Goal: Task Accomplishment & Management: Complete application form

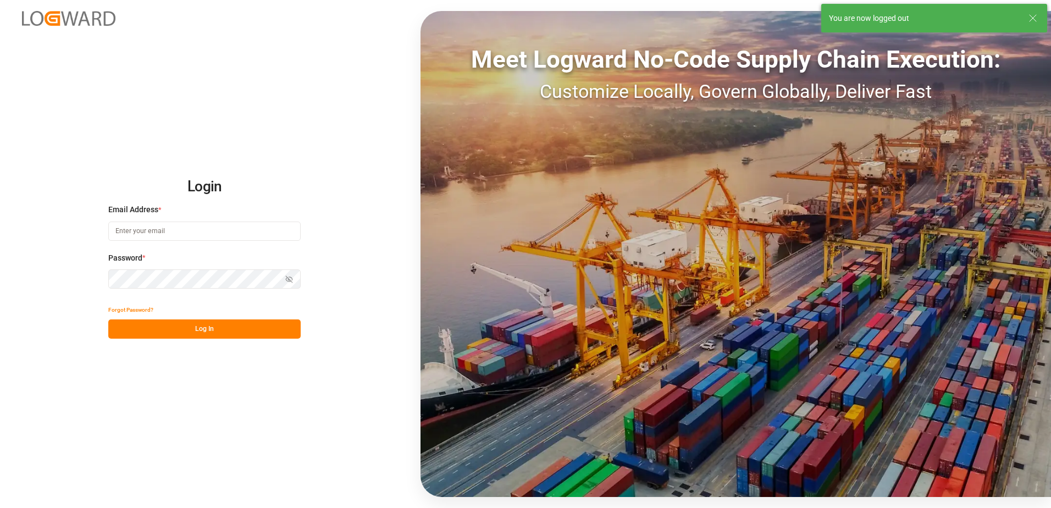
type input "[PERSON_NAME][EMAIL_ADDRESS][DOMAIN_NAME]"
click at [131, 320] on button "Log In" at bounding box center [204, 328] width 192 height 19
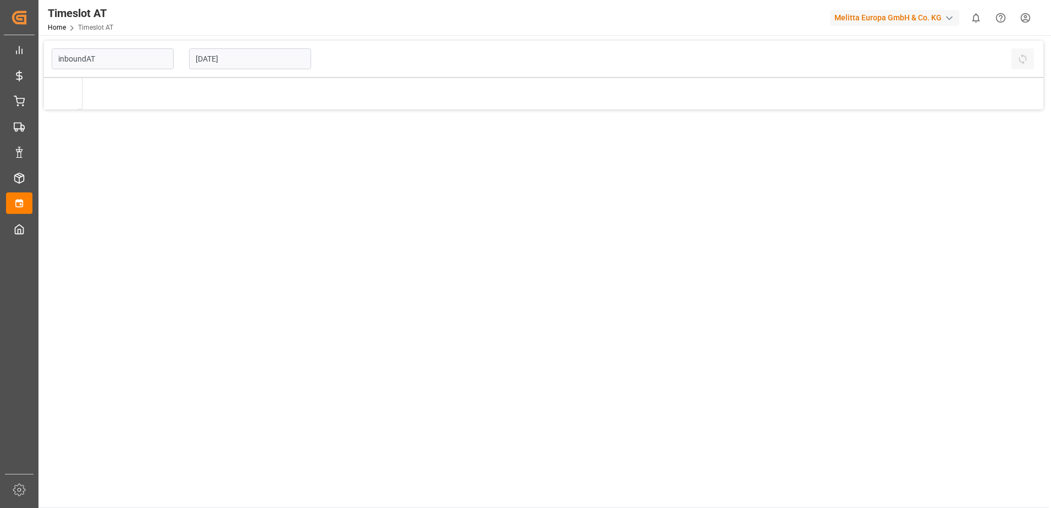
type input "Inbound AT"
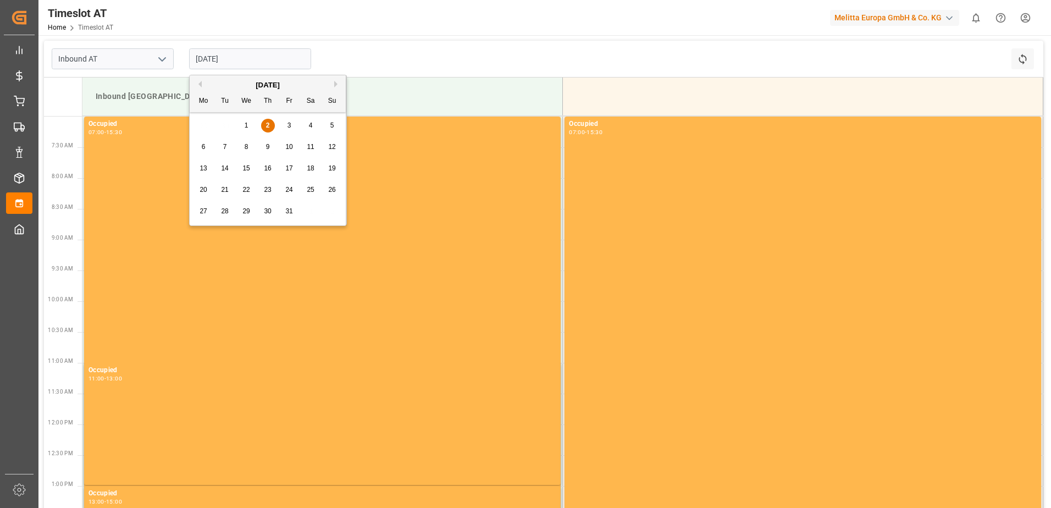
click at [220, 64] on input "[DATE]" at bounding box center [250, 58] width 122 height 21
click at [220, 148] on div "7" at bounding box center [225, 147] width 14 height 13
type input "[DATE]"
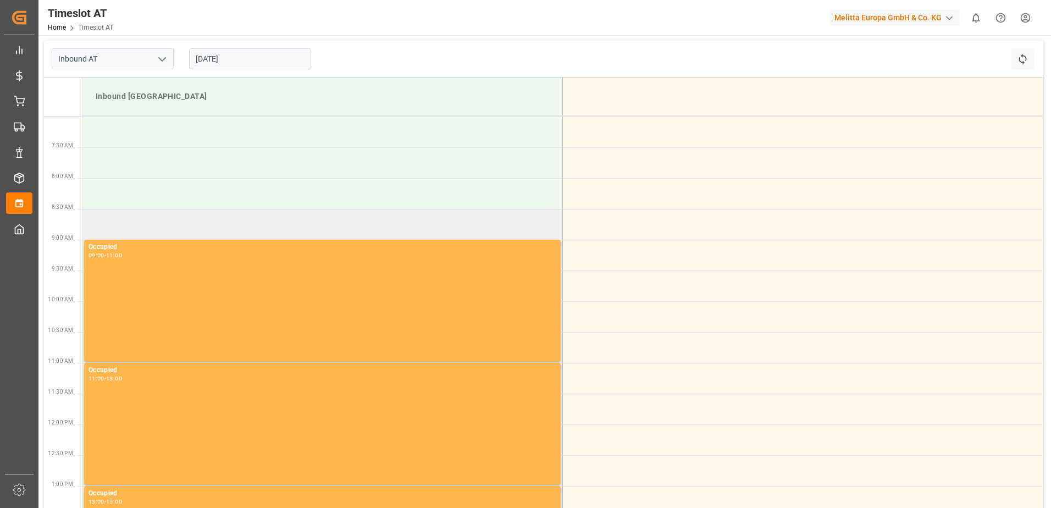
click at [109, 214] on td at bounding box center [322, 224] width 480 height 31
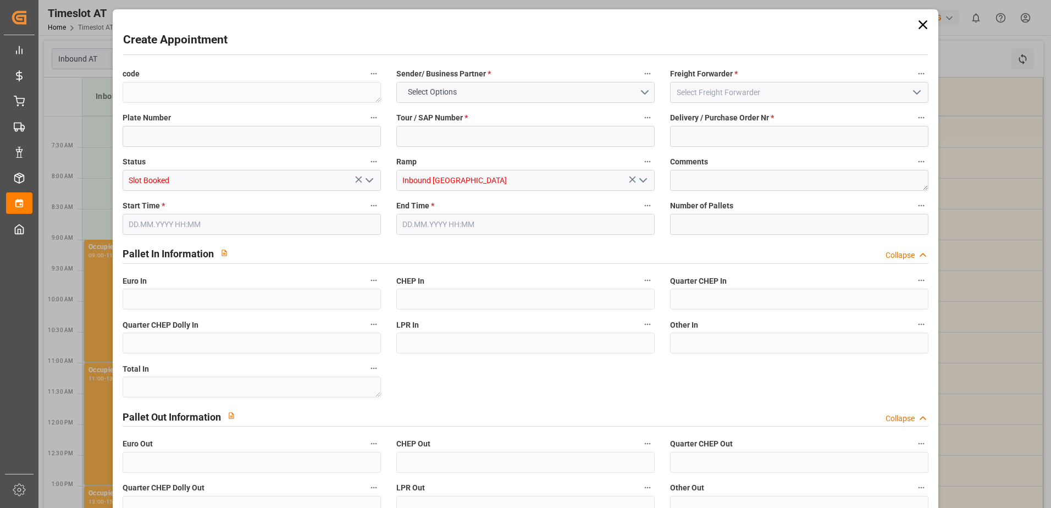
type input "0"
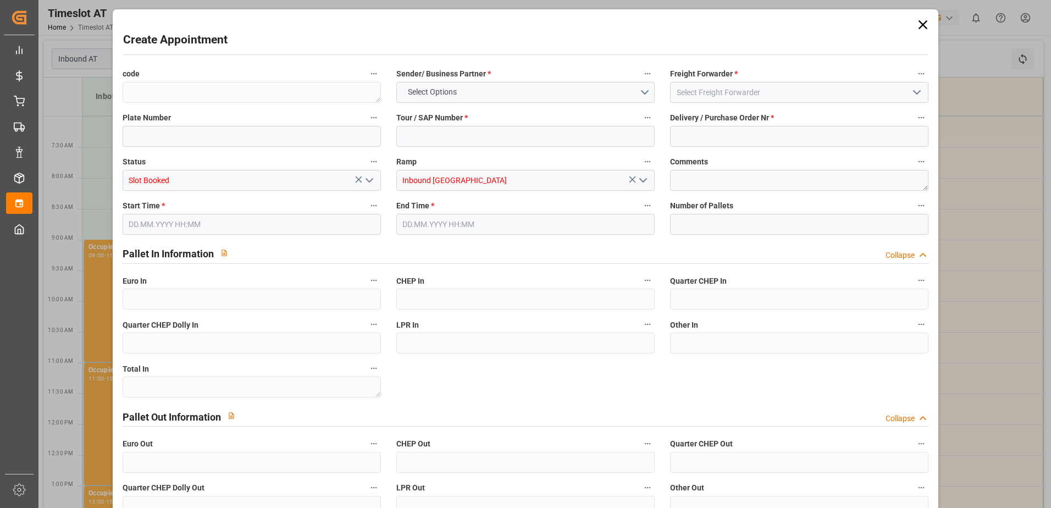
type input "0"
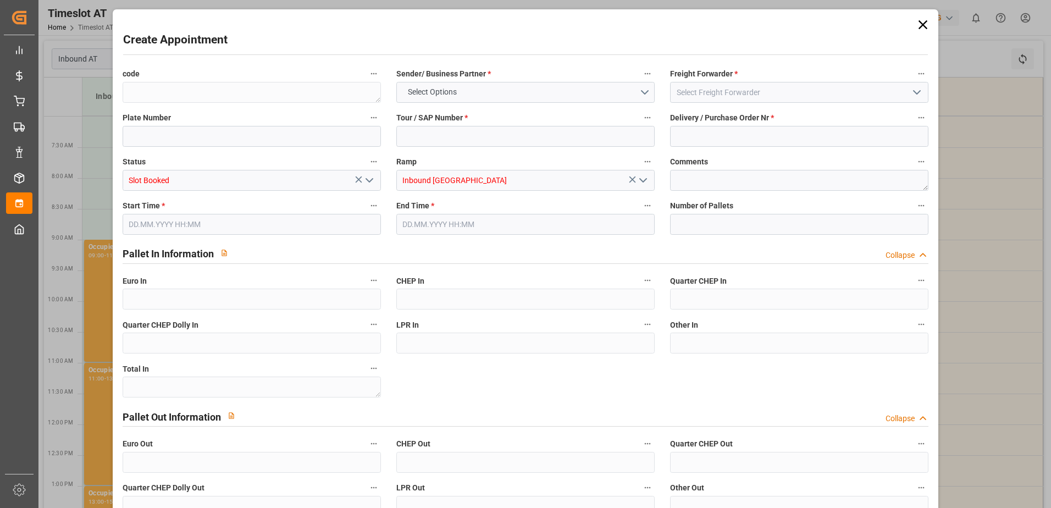
type input "0"
type input "[DATE] 08:30"
type input "[DATE] 10:30"
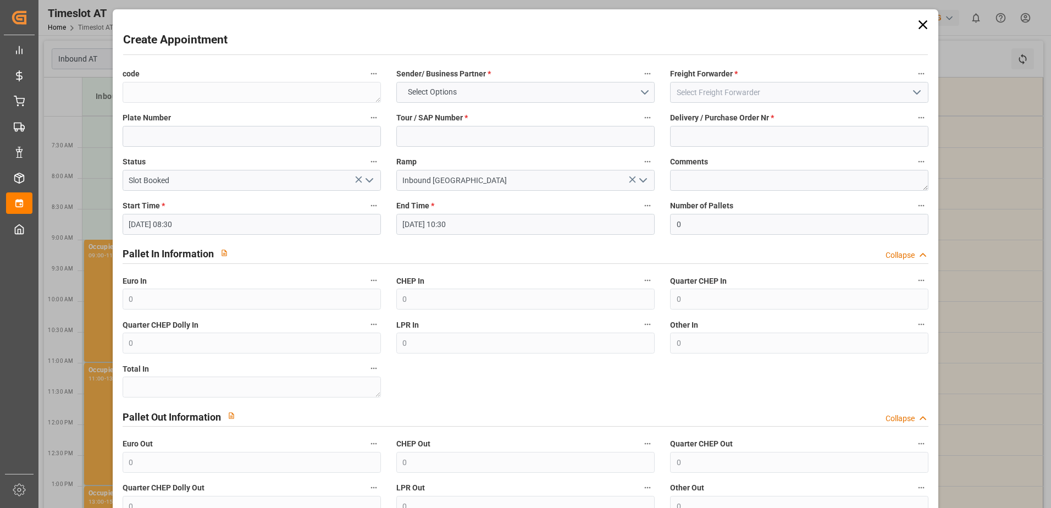
click at [919, 23] on icon at bounding box center [922, 24] width 15 height 15
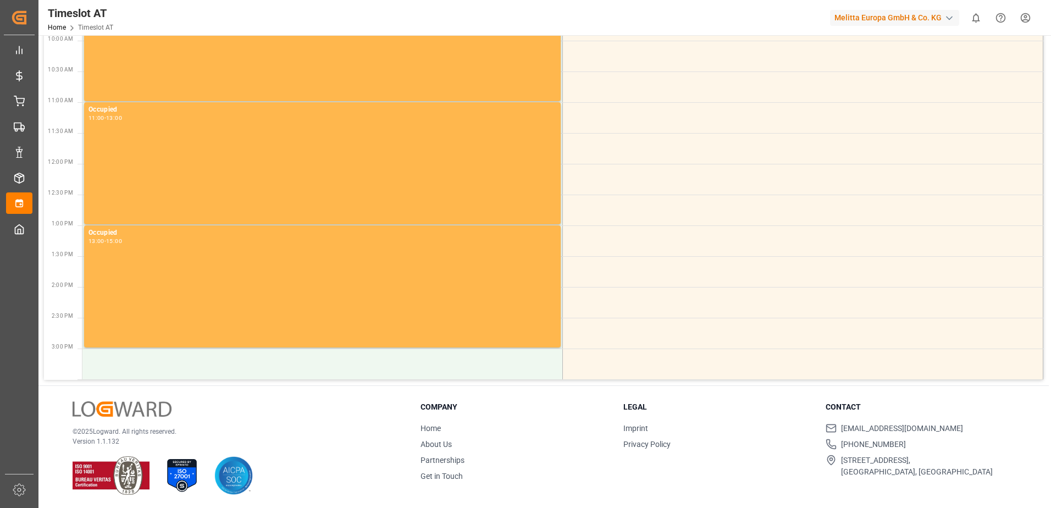
scroll to position [263, 0]
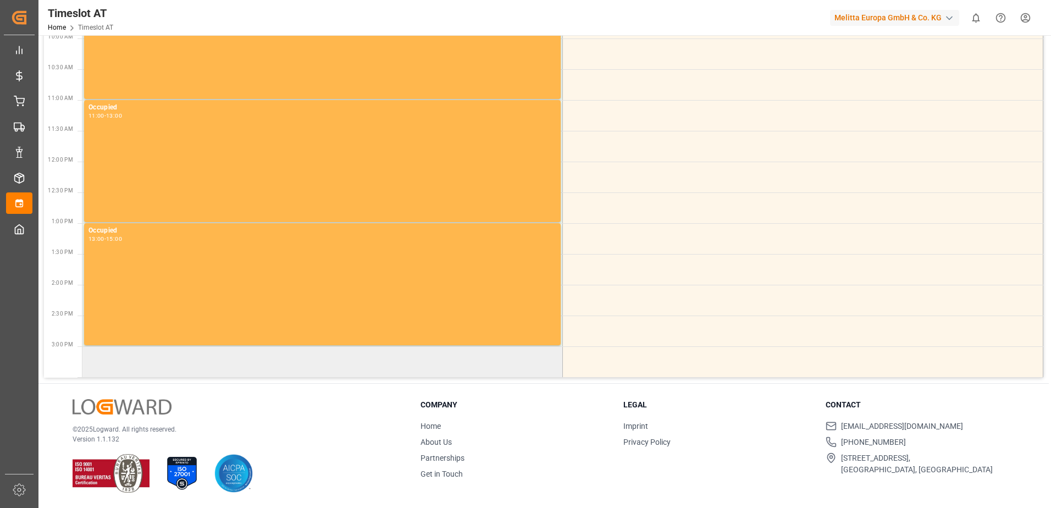
click at [106, 359] on td at bounding box center [322, 361] width 480 height 31
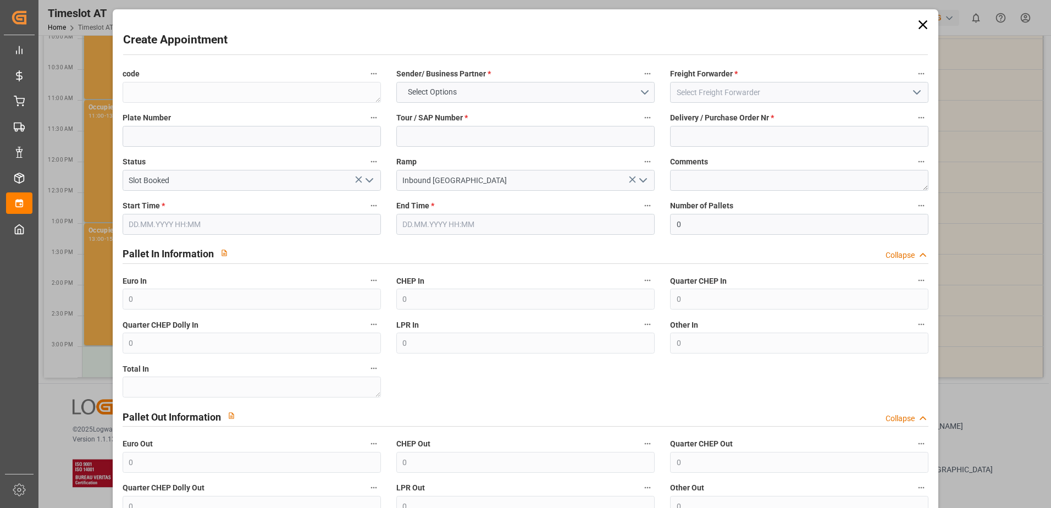
type input "[DATE] 15:00"
type input "[DATE] 17:00"
click at [918, 25] on icon at bounding box center [922, 24] width 15 height 15
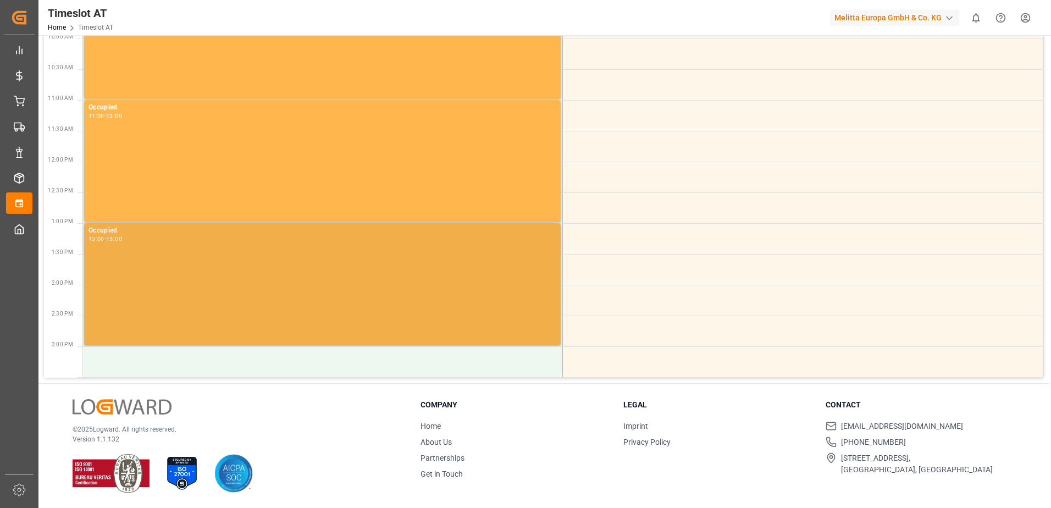
scroll to position [0, 0]
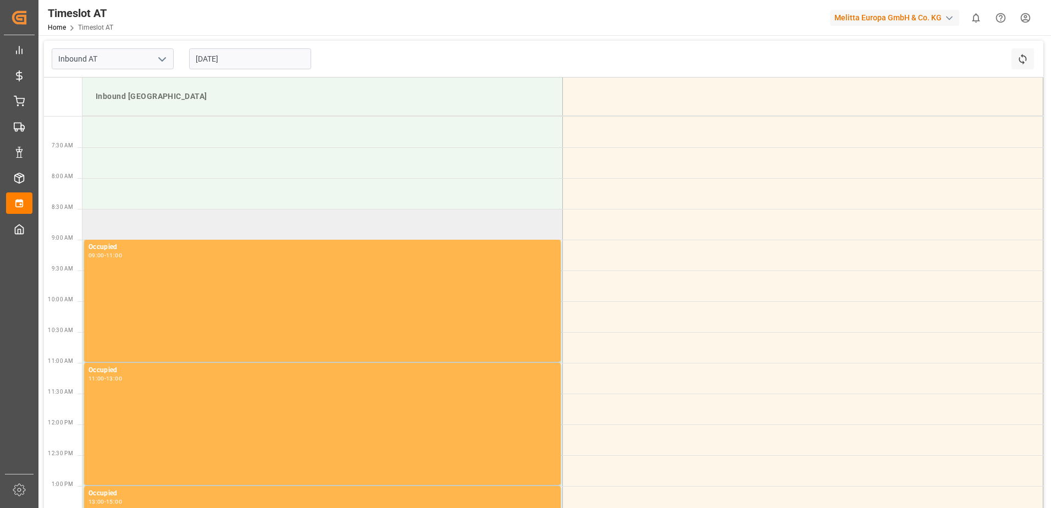
click at [136, 221] on td at bounding box center [322, 224] width 480 height 31
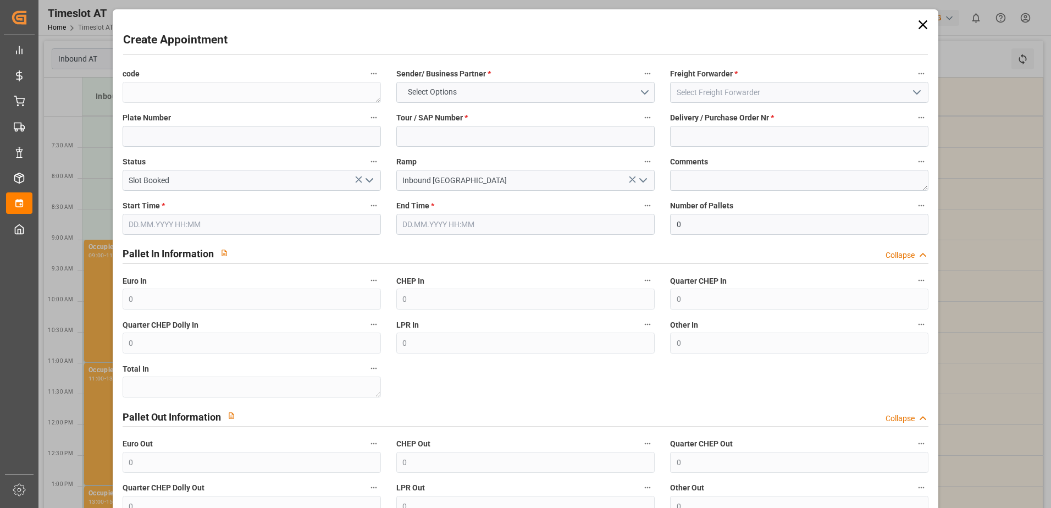
type input "[DATE] 08:30"
type input "[DATE] 10:30"
click at [401, 137] on input at bounding box center [525, 136] width 258 height 21
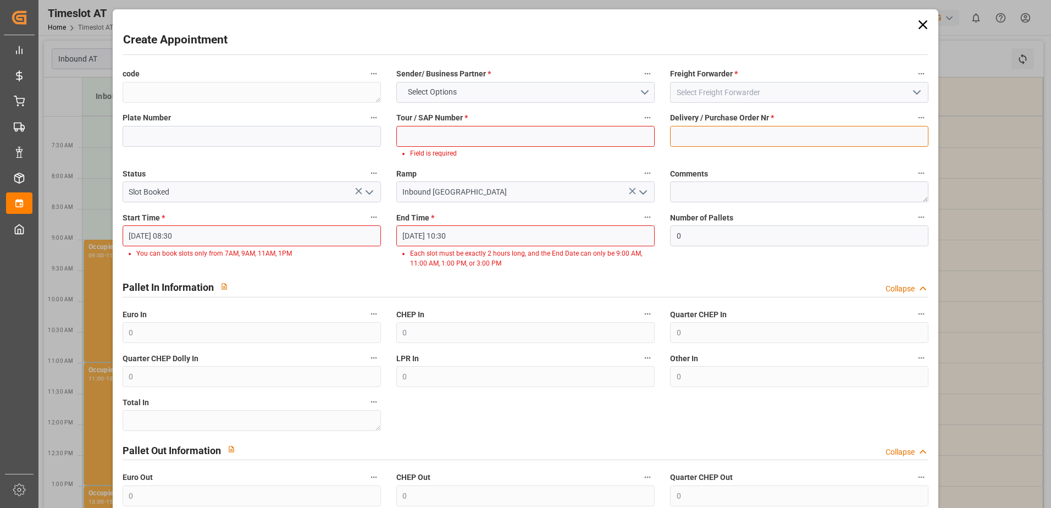
click at [709, 137] on input at bounding box center [799, 136] width 258 height 21
paste input "489986"
type input "489986"
click at [415, 136] on input at bounding box center [525, 136] width 258 height 21
paste input "62042658"
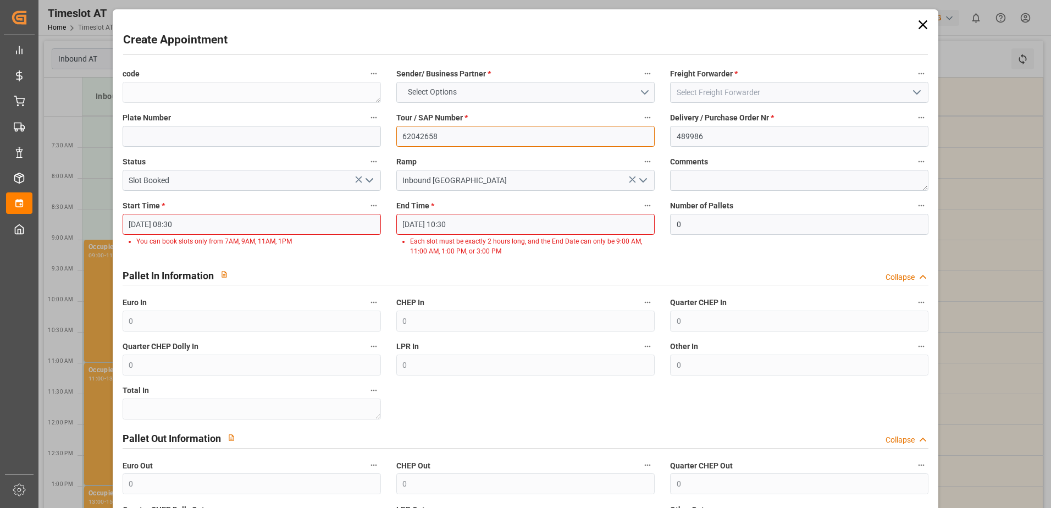
type input "62042658"
click at [504, 85] on button "Select Options" at bounding box center [525, 92] width 258 height 21
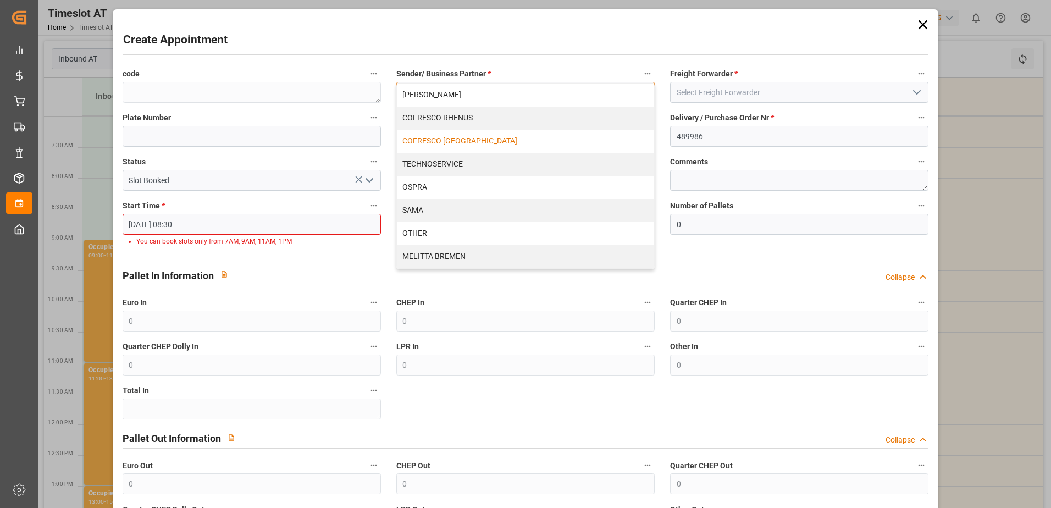
click at [436, 138] on div "COFRESCO [GEOGRAPHIC_DATA]" at bounding box center [525, 141] width 257 height 23
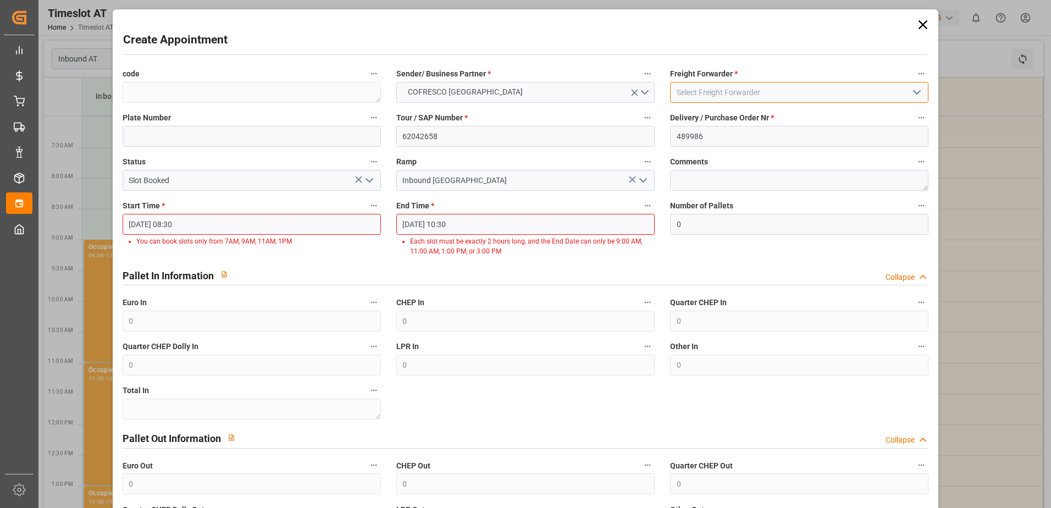
click at [722, 90] on input at bounding box center [799, 92] width 258 height 21
click at [690, 93] on input at bounding box center [799, 92] width 258 height 21
type input "s"
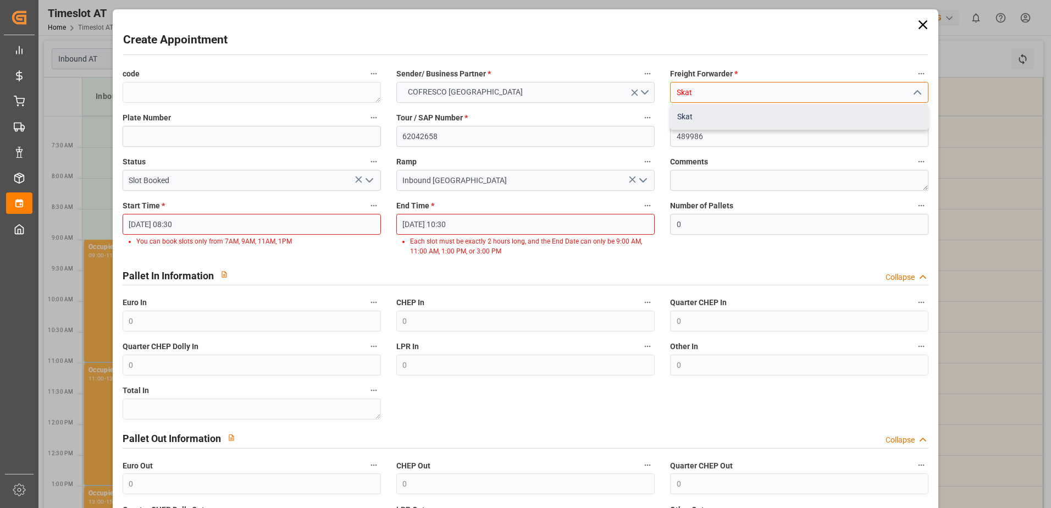
click at [712, 110] on div "Skat" at bounding box center [798, 116] width 257 height 25
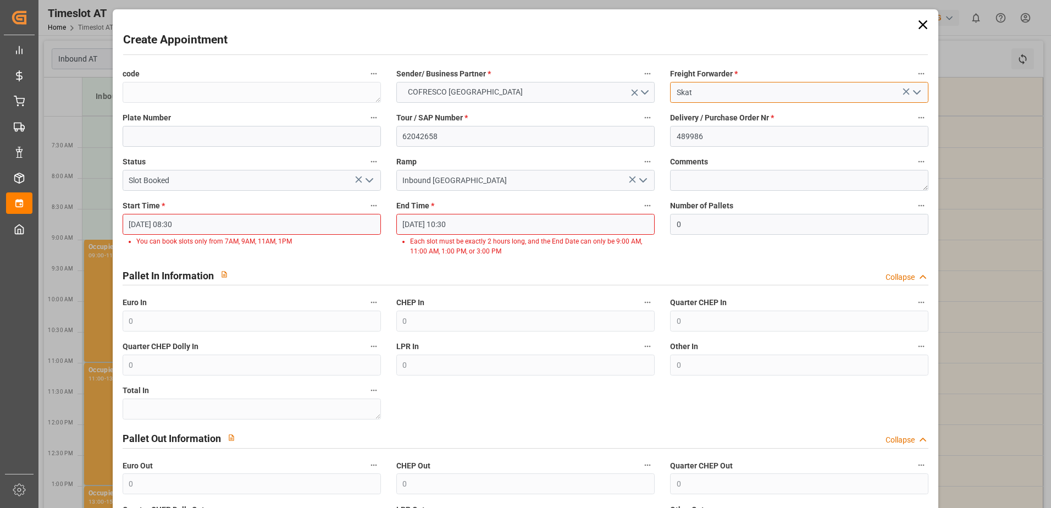
type input "Skat"
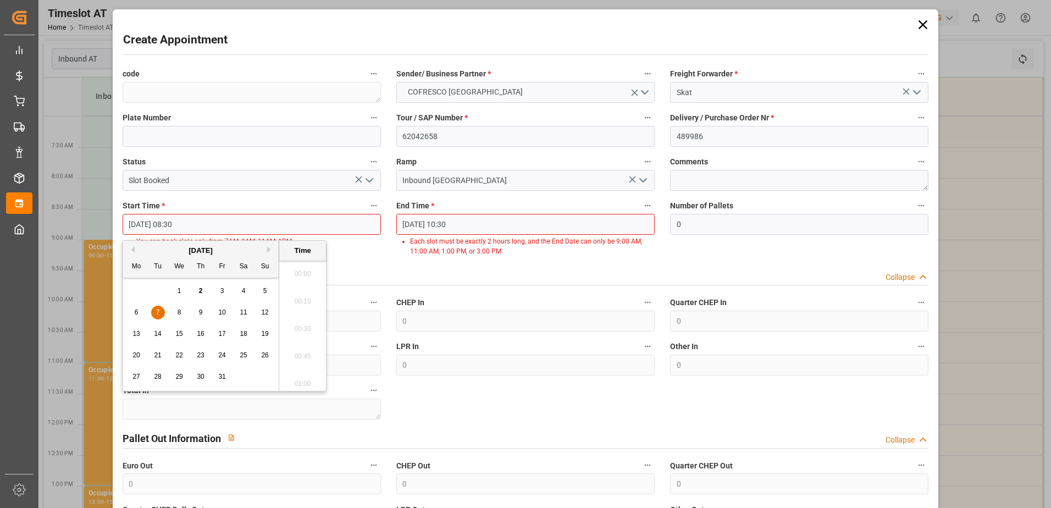
click at [190, 224] on input "[DATE] 08:30" at bounding box center [252, 224] width 258 height 21
click at [155, 312] on div "7" at bounding box center [158, 312] width 14 height 13
click at [370, 271] on div "Pallet In Information Collapse" at bounding box center [526, 274] width 806 height 21
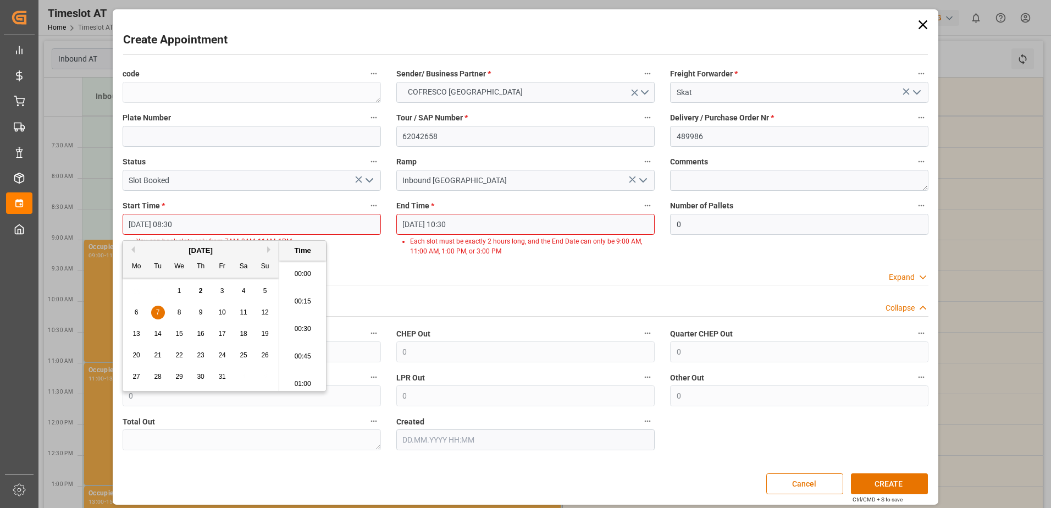
click at [245, 223] on input "[DATE] 08:30" at bounding box center [252, 224] width 258 height 21
click at [290, 273] on li "15:00" at bounding box center [302, 270] width 47 height 27
type input "[DATE] 15:00"
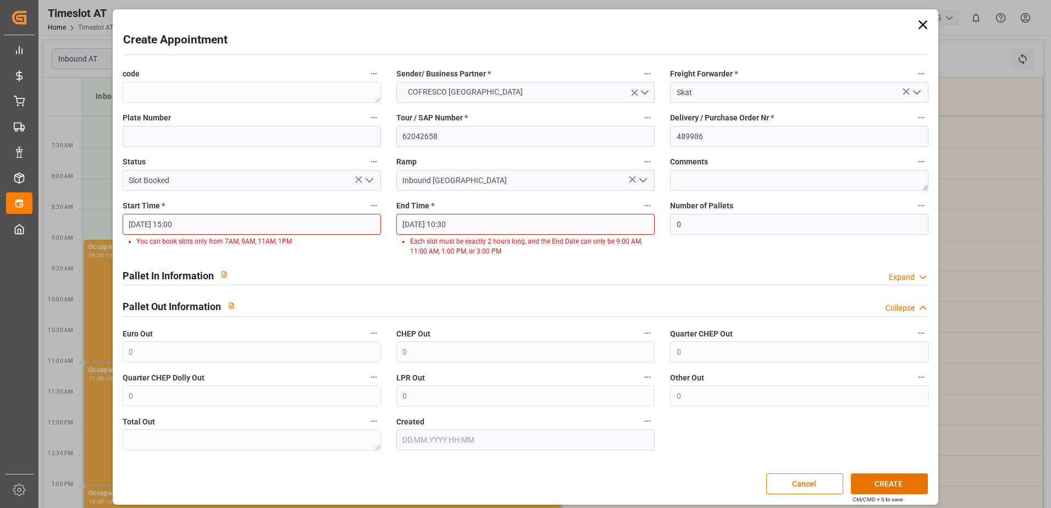
click at [915, 23] on icon at bounding box center [922, 24] width 15 height 15
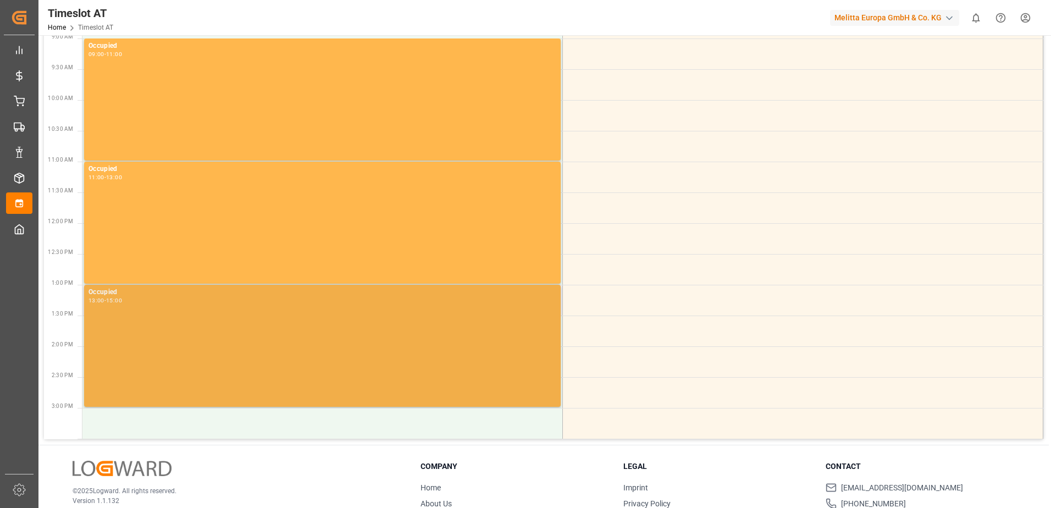
scroll to position [263, 0]
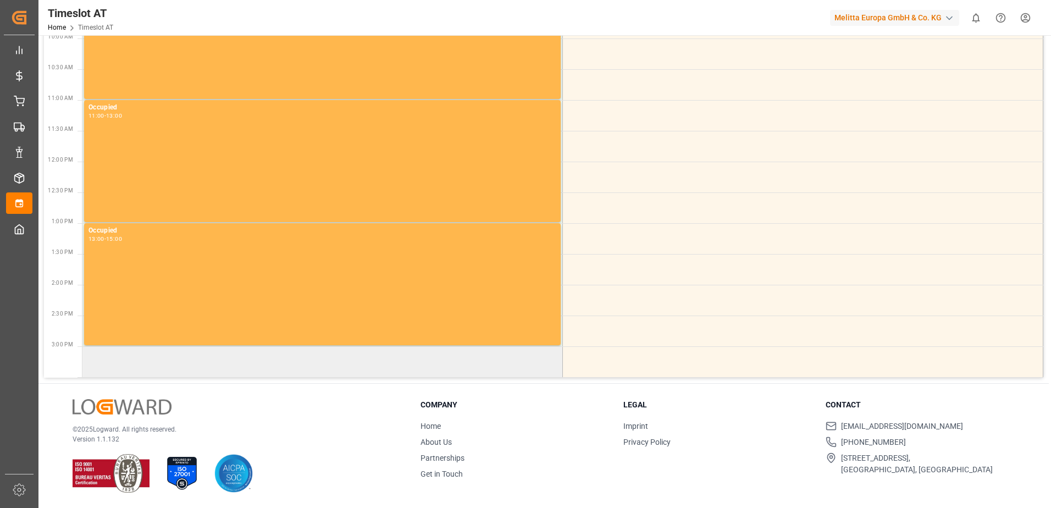
click at [115, 357] on td at bounding box center [322, 361] width 480 height 31
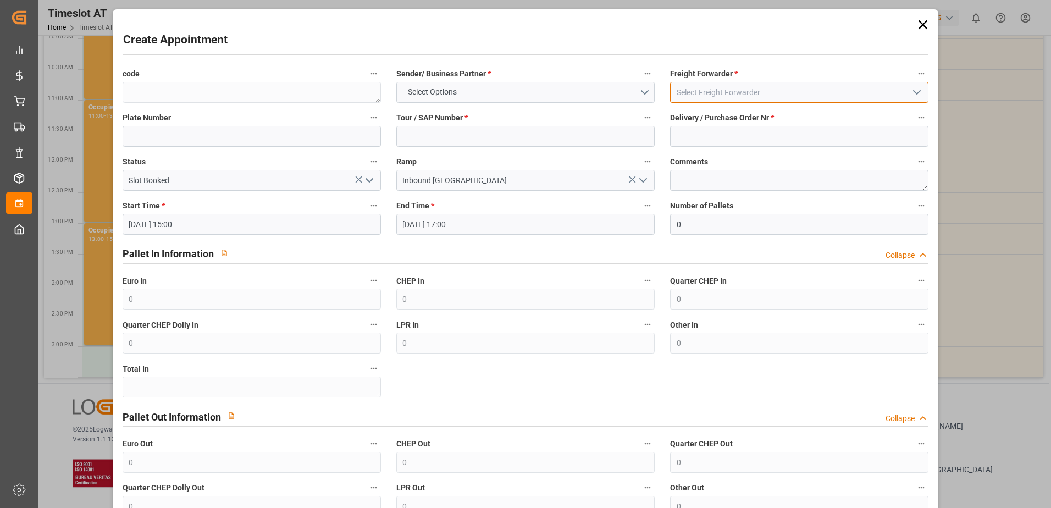
click at [680, 92] on input at bounding box center [799, 92] width 258 height 21
type input "Ska"
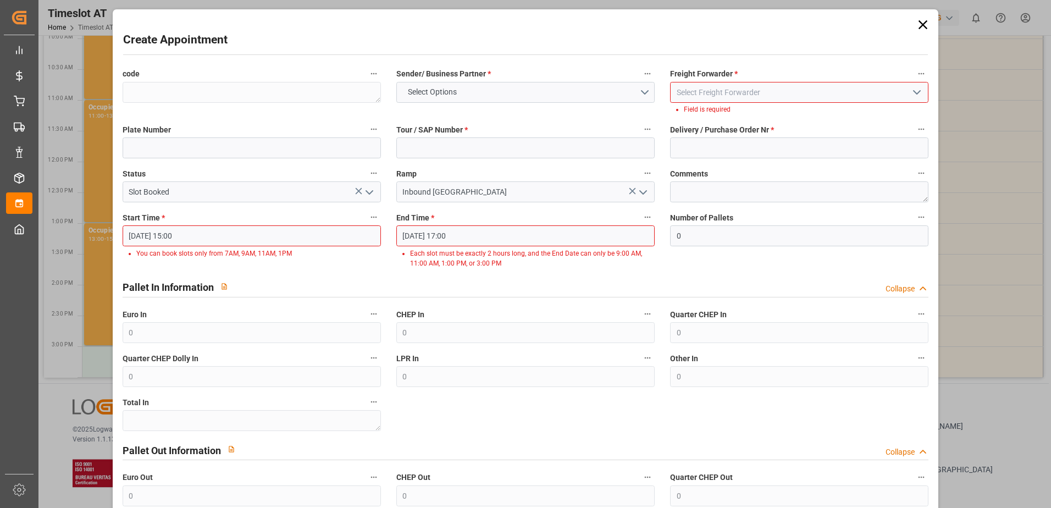
click at [920, 17] on icon at bounding box center [922, 24] width 15 height 15
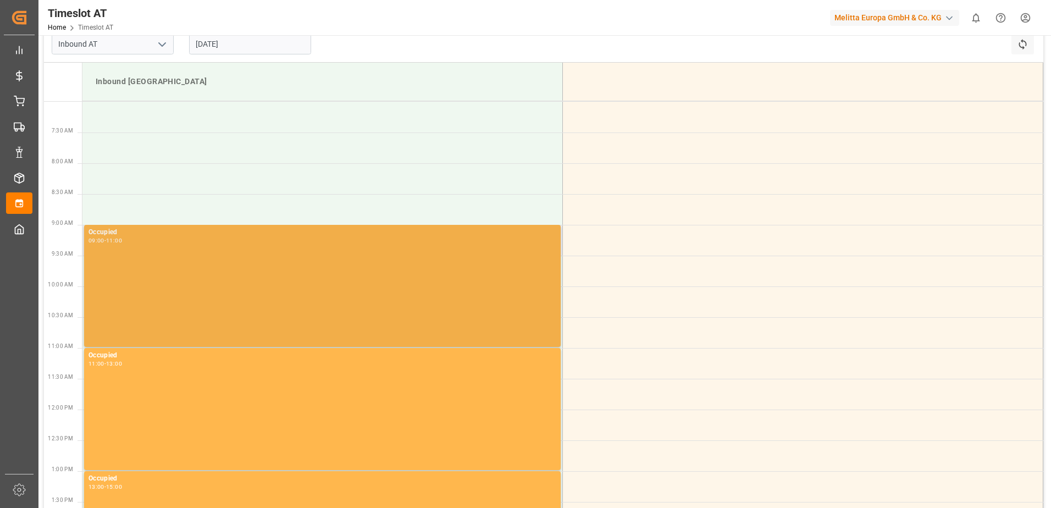
scroll to position [0, 0]
